Goal: Information Seeking & Learning: Learn about a topic

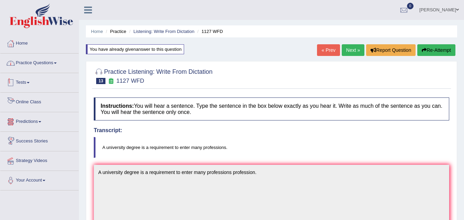
drag, startPoint x: 0, startPoint y: 0, endPoint x: 46, endPoint y: 32, distance: 56.0
click at [45, 54] on link "Practice Questions" at bounding box center [39, 62] width 78 height 17
click at [46, 54] on link "Practice Questions" at bounding box center [39, 62] width 78 height 17
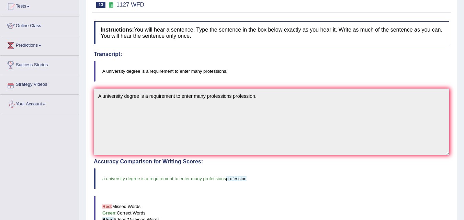
scroll to position [34, 0]
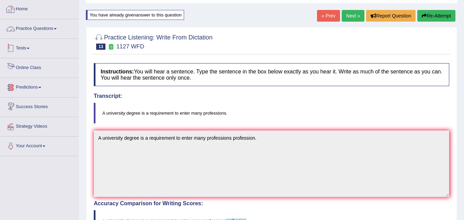
click at [43, 30] on link "Practice Questions" at bounding box center [39, 27] width 78 height 17
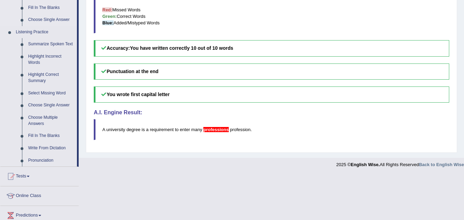
scroll to position [275, 0]
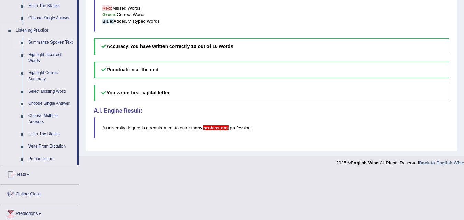
click at [43, 40] on link "Summarize Spoken Text" at bounding box center [51, 42] width 52 height 12
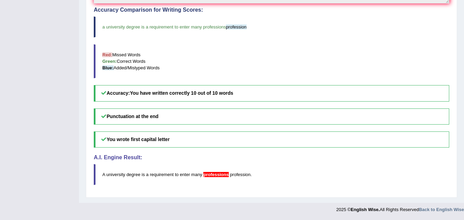
scroll to position [90, 0]
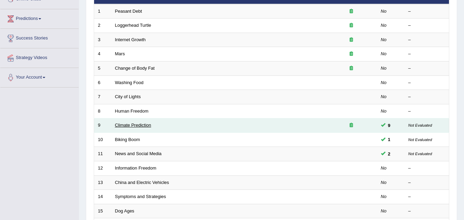
drag, startPoint x: 0, startPoint y: 0, endPoint x: 123, endPoint y: 123, distance: 173.8
click at [123, 123] on link "Climate Prediction" at bounding box center [133, 125] width 36 height 5
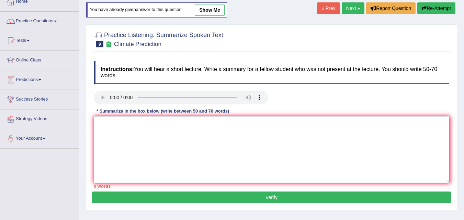
scroll to position [34, 0]
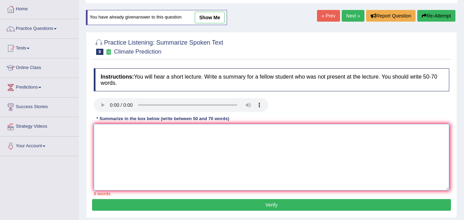
click at [260, 176] on textarea at bounding box center [272, 157] width 356 height 67
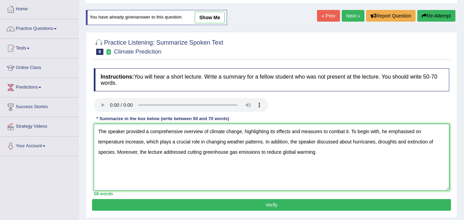
click at [260, 151] on textarea "The speaker provided a comprehensive overview of climate change, highlighting i…" at bounding box center [272, 157] width 356 height 67
click at [332, 155] on textarea "The speaker provided a comprehensive overview of climate change, highlighting i…" at bounding box center [272, 157] width 356 height 67
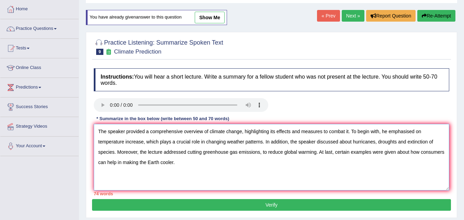
click at [318, 152] on textarea "The speaker provided a comprehensive overview of climate change, highlighting i…" at bounding box center [272, 157] width 356 height 67
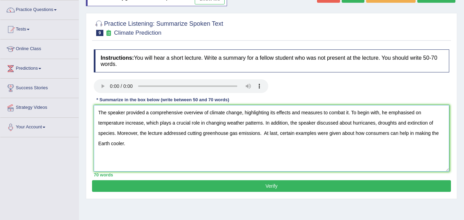
scroll to position [69, 0]
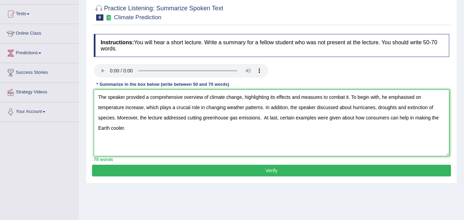
type textarea "The speaker provided a comprehensive overview of climate change, highlighting i…"
drag, startPoint x: 318, startPoint y: 165, endPoint x: 325, endPoint y: 156, distance: 11.3
click at [318, 165] on button "Verify" at bounding box center [271, 171] width 359 height 12
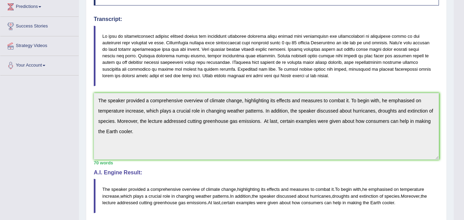
scroll to position [103, 0]
